Goal: Transaction & Acquisition: Purchase product/service

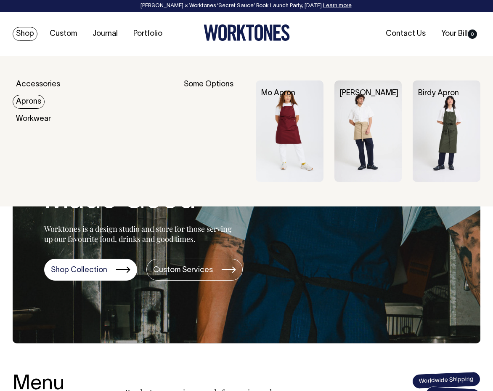
click at [31, 100] on link "Aprons" at bounding box center [29, 102] width 32 height 14
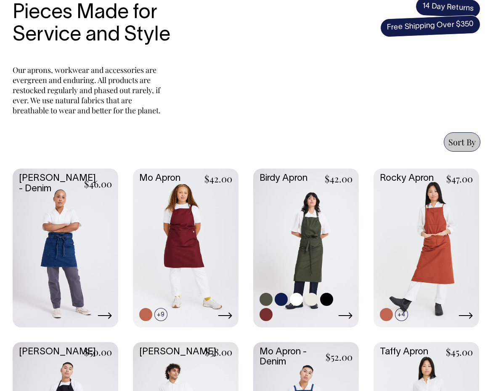
scroll to position [319, 0]
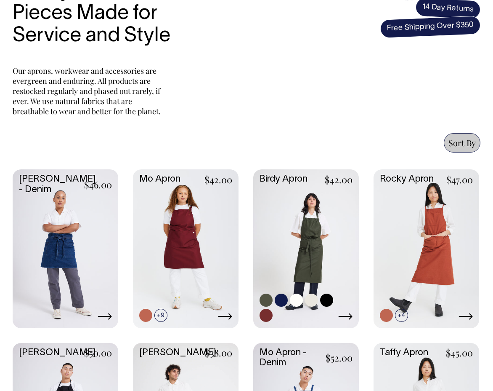
click at [327, 216] on link at bounding box center [306, 247] width 106 height 157
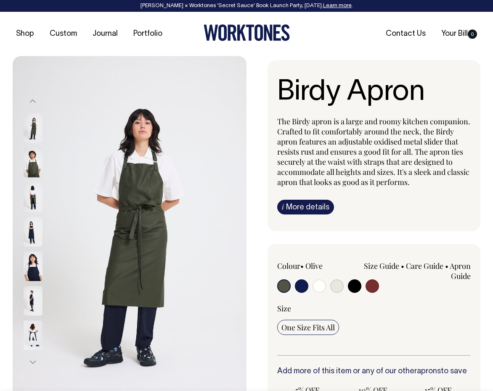
click at [374, 284] on input "radio" at bounding box center [372, 285] width 13 height 13
radio input "true"
select select "Burgundy"
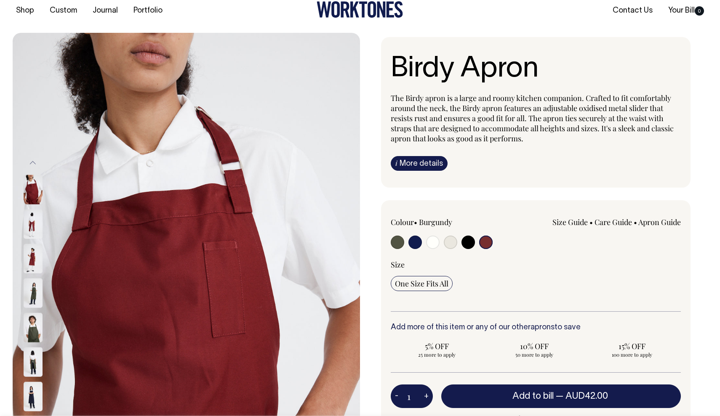
scroll to position [24, 0]
click at [32, 185] on img at bounding box center [33, 188] width 19 height 29
click at [31, 226] on img at bounding box center [33, 223] width 19 height 29
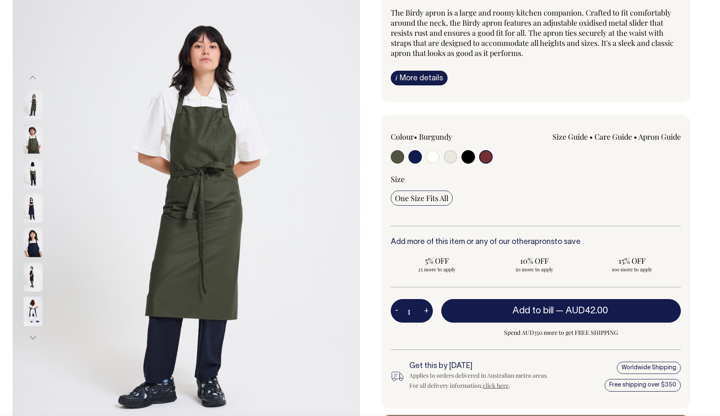
scroll to position [108, 0]
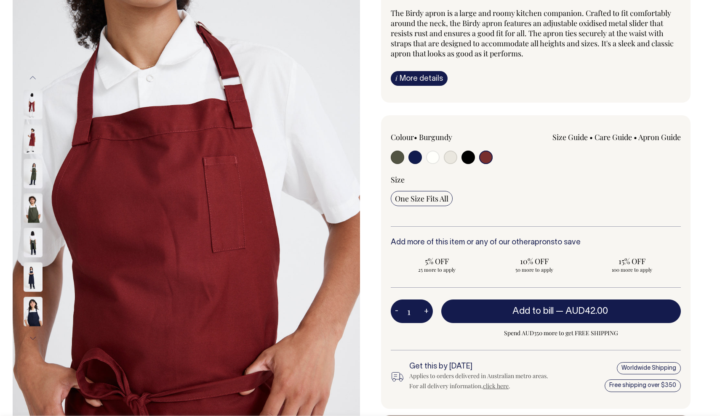
click at [29, 202] on img at bounding box center [33, 207] width 19 height 29
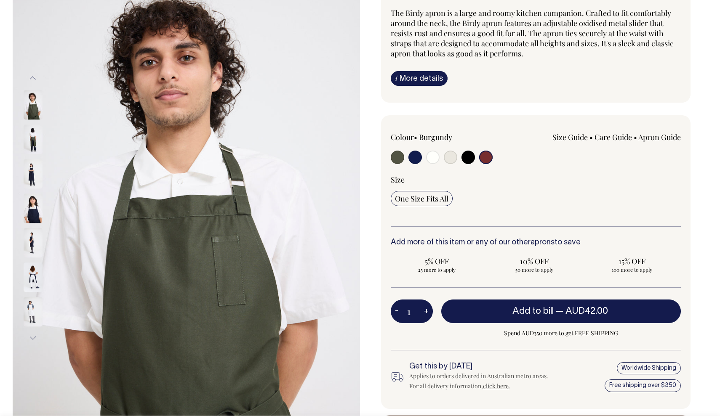
click at [415, 153] on input "radio" at bounding box center [414, 157] width 13 height 13
radio input "true"
select select "Dark Navy"
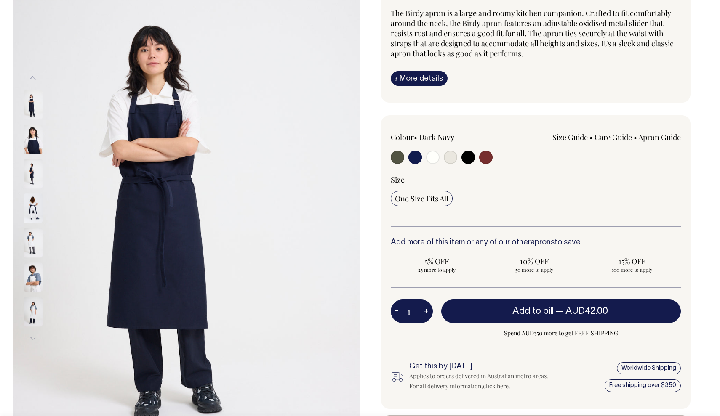
click at [430, 154] on input "radio" at bounding box center [432, 157] width 13 height 13
radio input "true"
select select "Off-White"
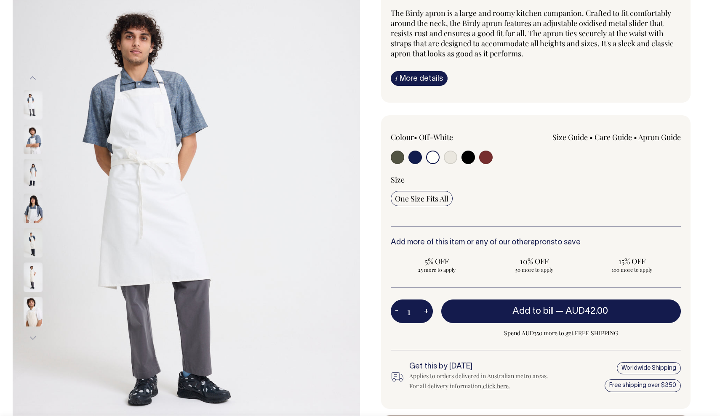
drag, startPoint x: 443, startPoint y: 155, endPoint x: 450, endPoint y: 156, distance: 7.6
click at [445, 155] on div at bounding box center [449, 159] width 116 height 16
click at [451, 156] on input "radio" at bounding box center [450, 157] width 13 height 13
radio input "true"
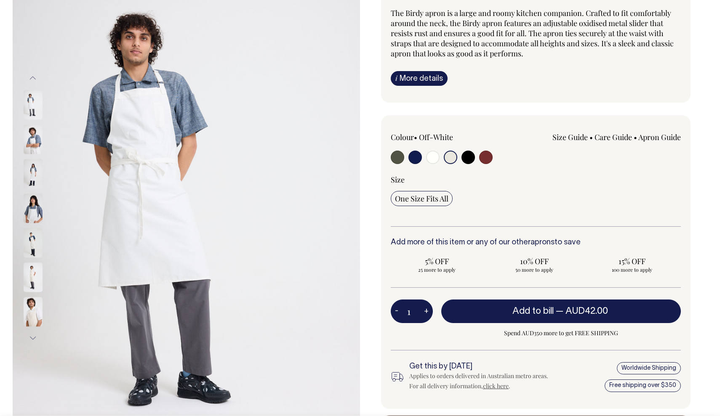
select select "Natural"
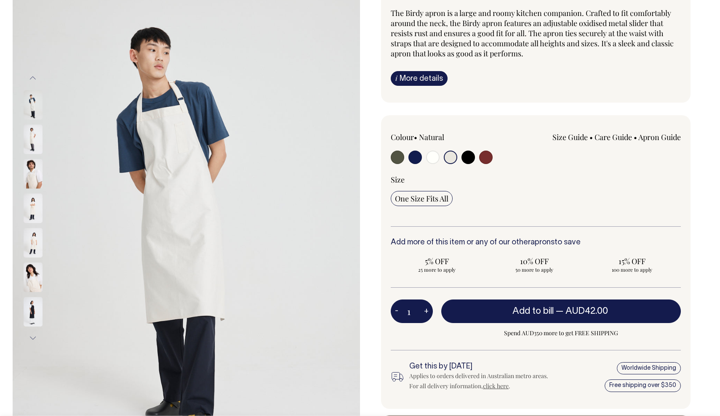
click at [469, 156] on input "radio" at bounding box center [467, 157] width 13 height 13
radio input "true"
select select "Black"
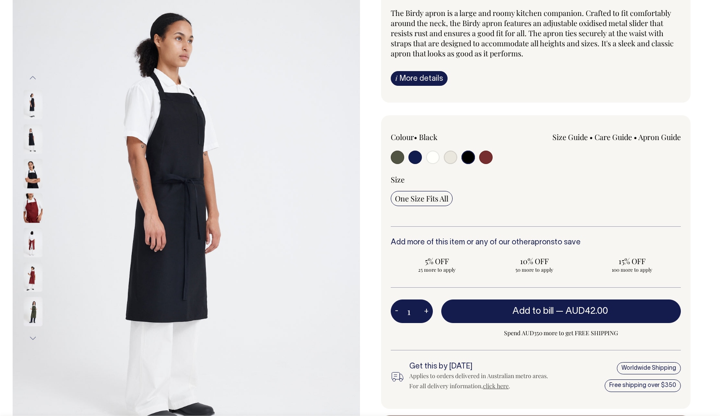
scroll to position [109, 0]
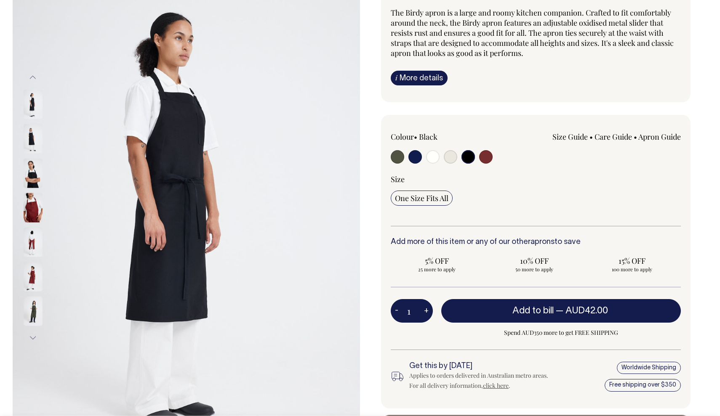
click at [31, 169] on img at bounding box center [33, 172] width 19 height 29
click at [31, 107] on img at bounding box center [33, 103] width 19 height 29
click at [29, 138] on img at bounding box center [33, 138] width 19 height 29
click at [468, 154] on input "radio" at bounding box center [467, 156] width 13 height 13
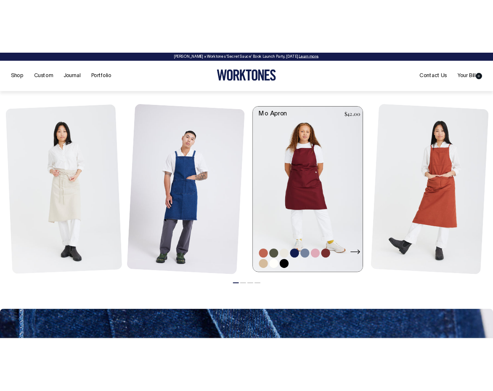
scroll to position [944, 0]
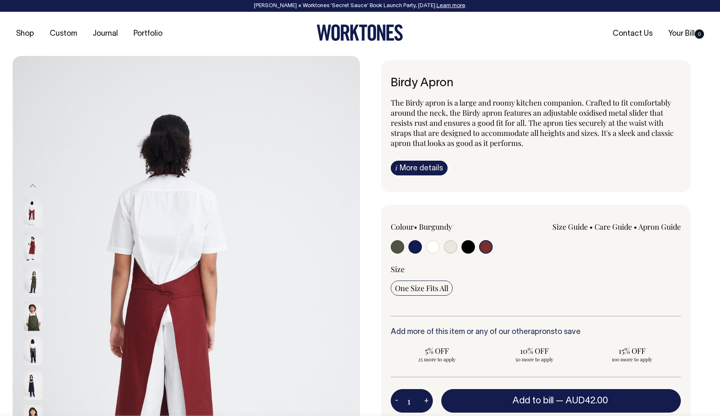
select select "Burgundy"
